Goal: Share content: Share content

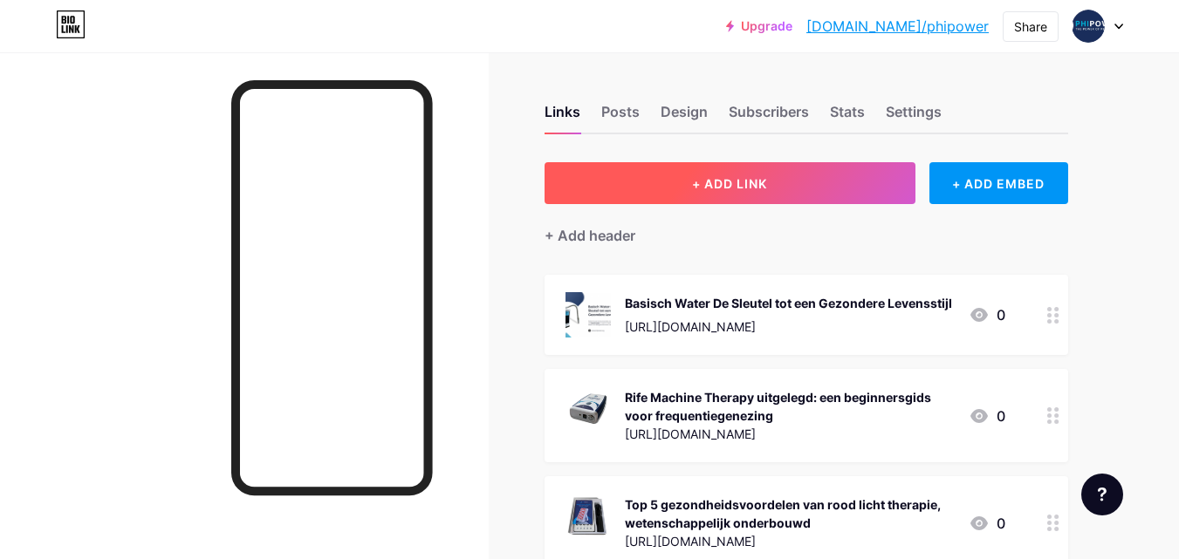
click at [706, 193] on button "+ ADD LINK" at bounding box center [730, 183] width 371 height 42
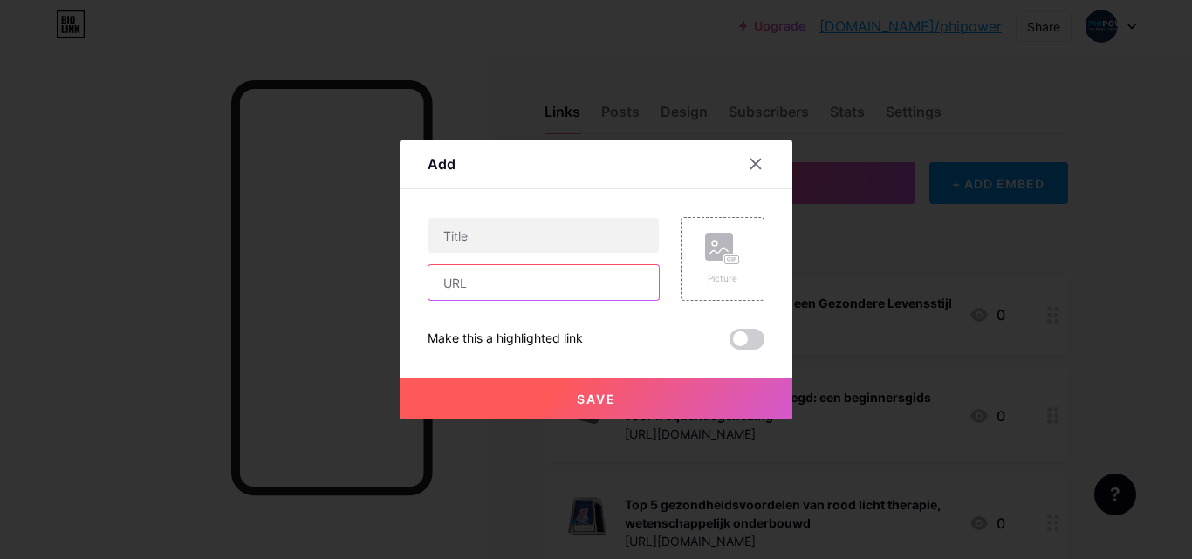
click at [546, 282] on input "text" at bounding box center [544, 282] width 230 height 35
paste input "[URL][DOMAIN_NAME]"
type input "[URL][DOMAIN_NAME]"
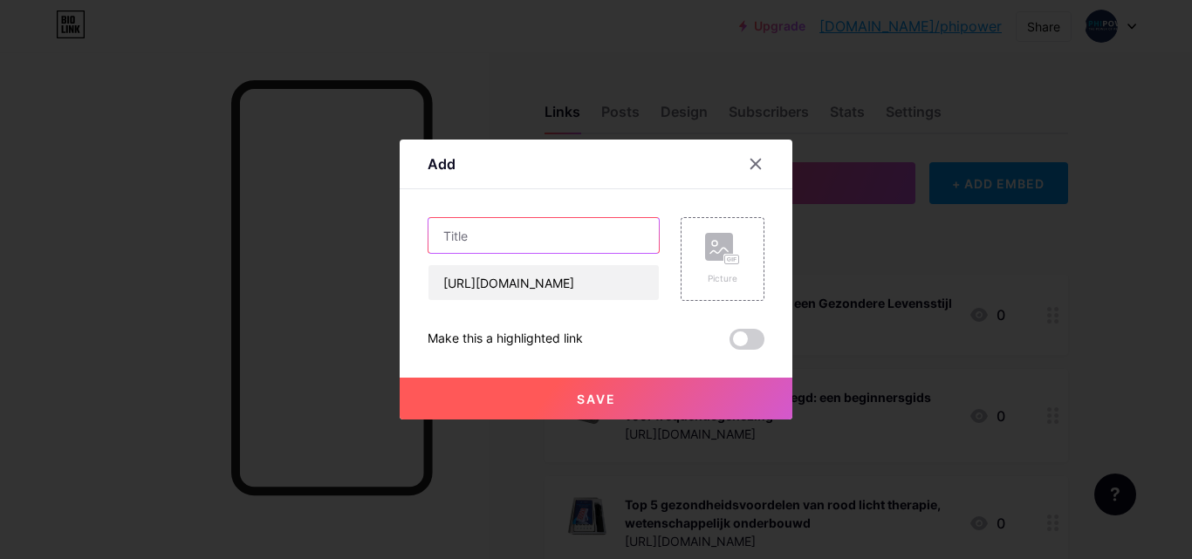
click at [556, 226] on input "text" at bounding box center [544, 235] width 230 height 35
paste input "Wat is een waterstof generator en hoe werkt het?"
type input "Wat is een waterstof generator en hoe werkt het?"
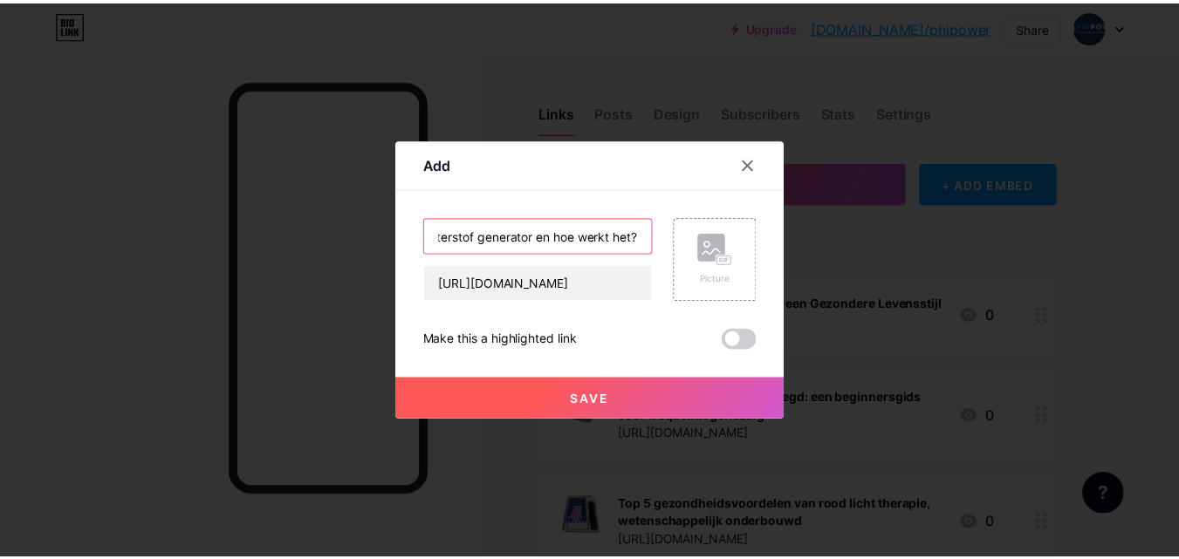
scroll to position [0, 0]
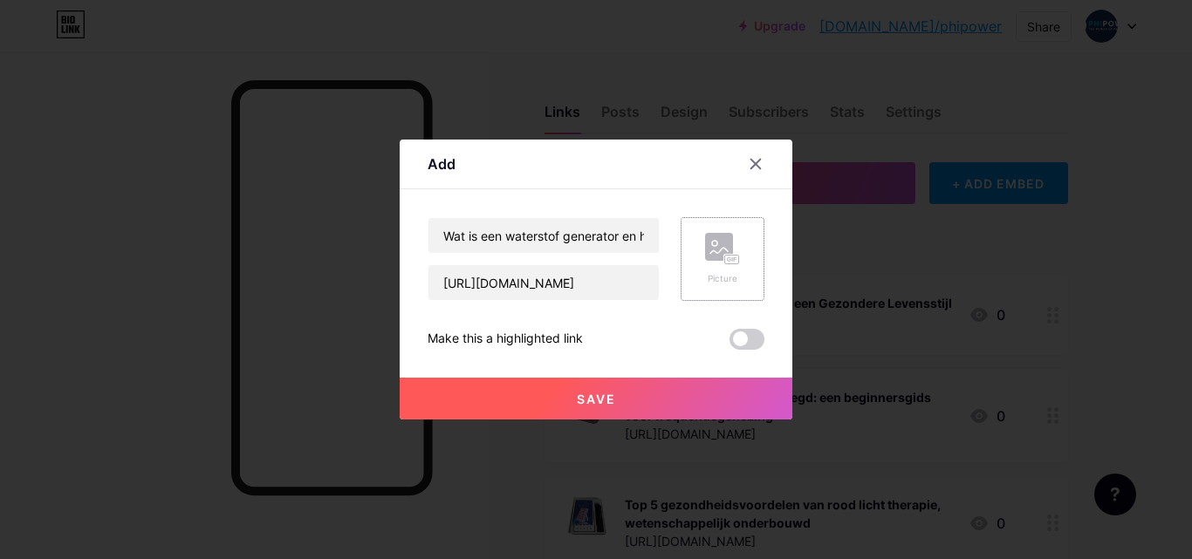
click at [715, 276] on div "Picture" at bounding box center [722, 278] width 35 height 13
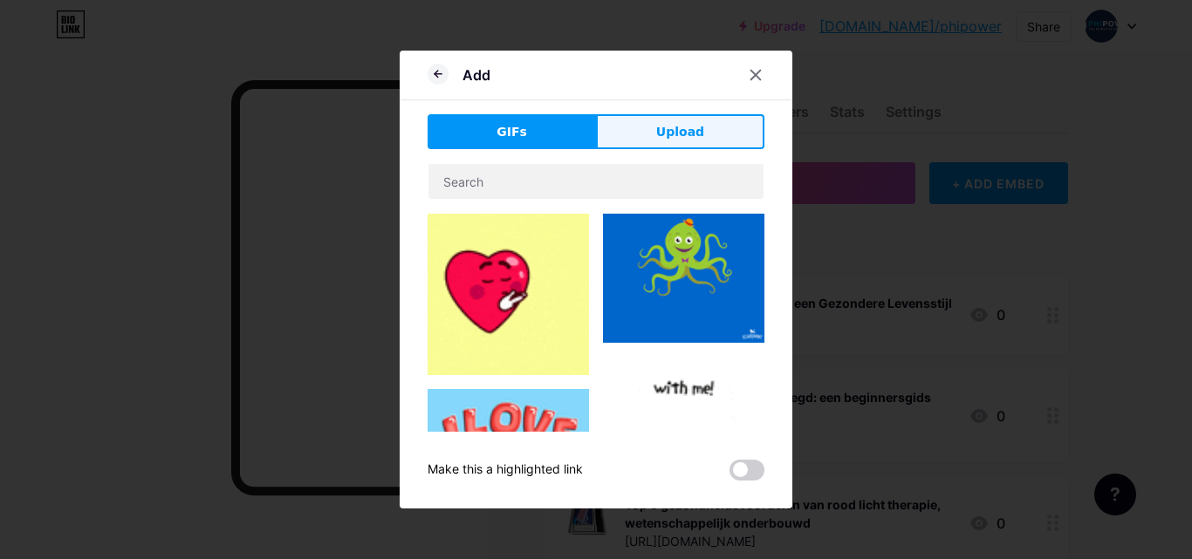
click at [691, 143] on button "Upload" at bounding box center [680, 131] width 168 height 35
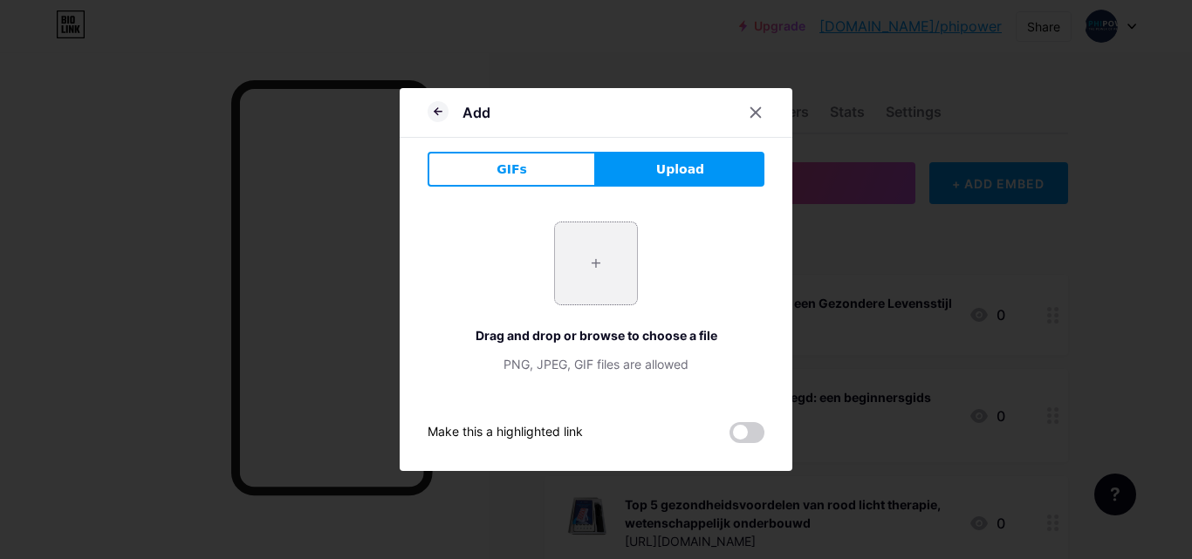
click at [602, 291] on input "file" at bounding box center [596, 264] width 82 height 82
type input "C:\fakepath\Waterstof Generators.png"
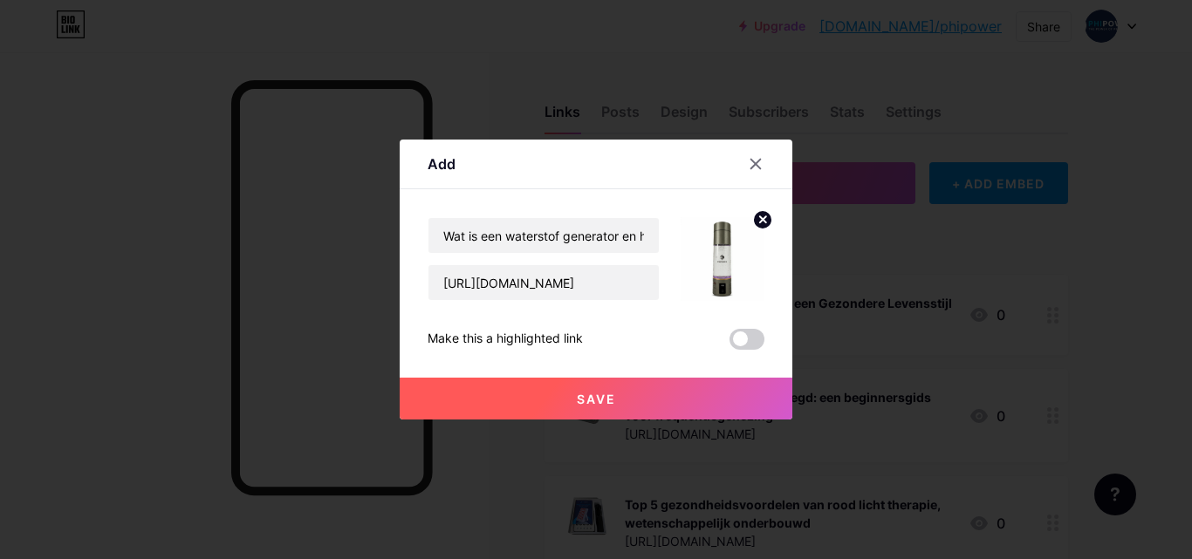
click at [564, 403] on button "Save" at bounding box center [596, 399] width 393 height 42
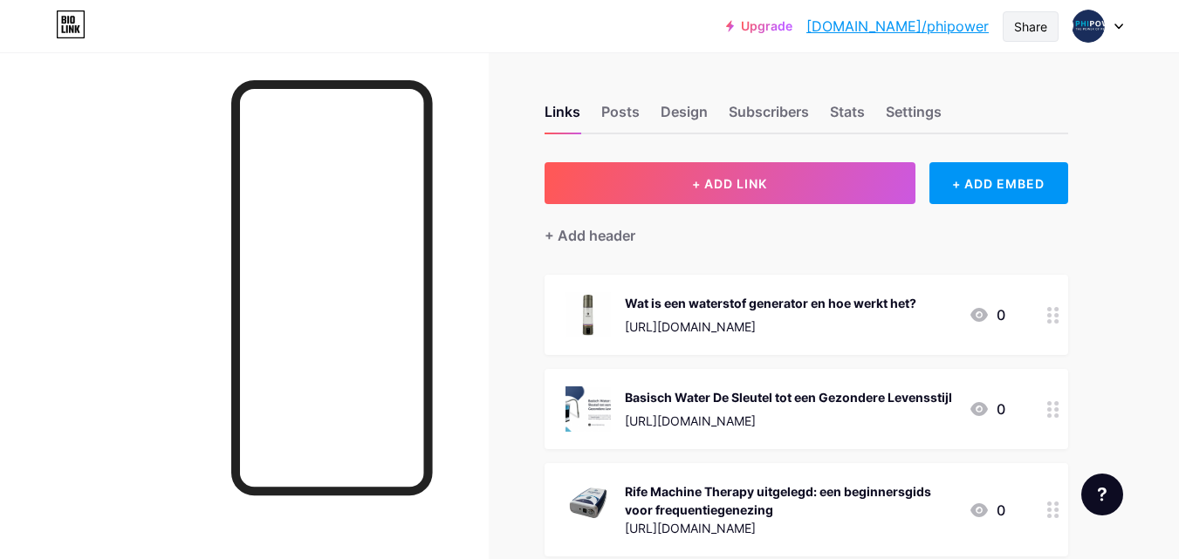
click at [1032, 25] on div "Share" at bounding box center [1030, 26] width 33 height 18
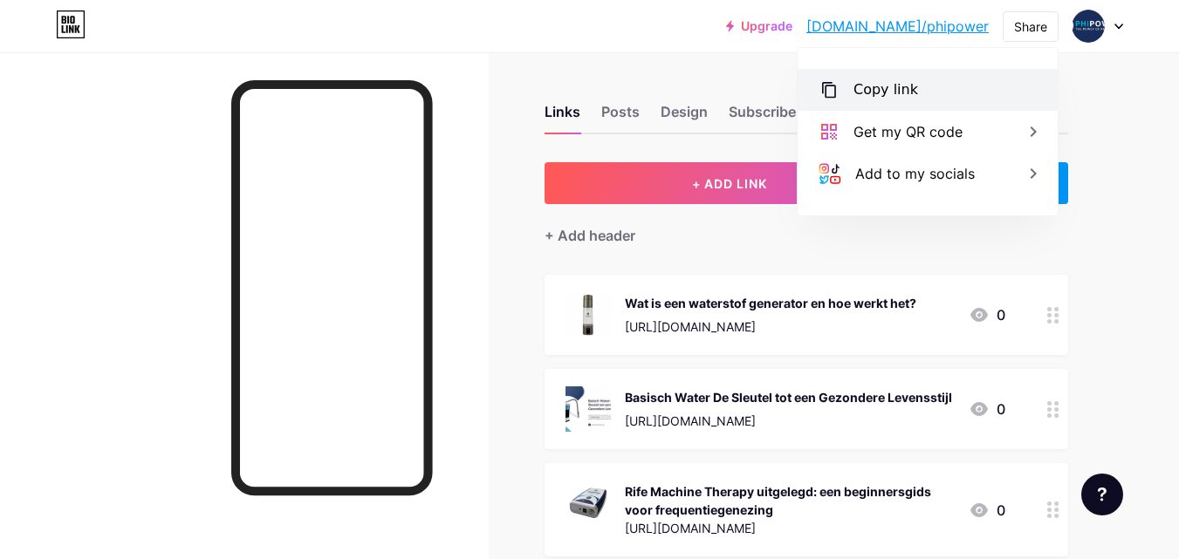
click at [913, 81] on div "Copy link" at bounding box center [928, 90] width 260 height 42
